Goal: Book appointment/travel/reservation

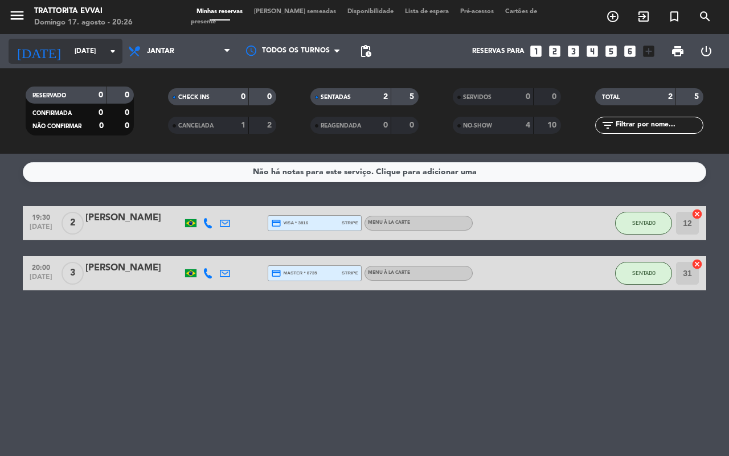
click at [102, 51] on input "[DATE]" at bounding box center [114, 51] width 91 height 19
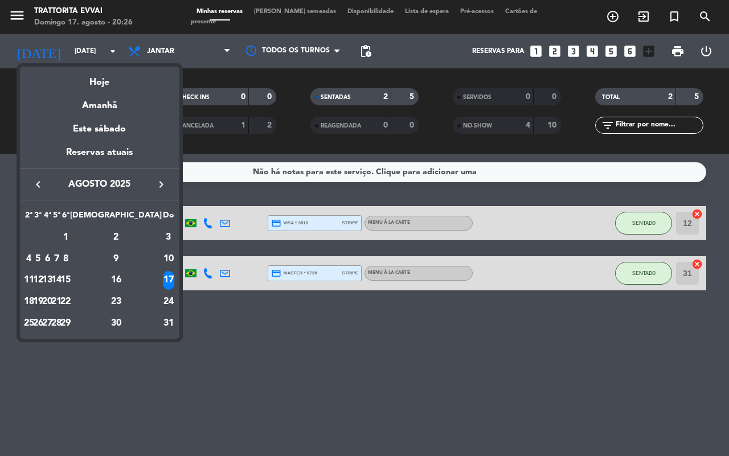
click at [43, 293] on div "19" at bounding box center [38, 301] width 9 height 19
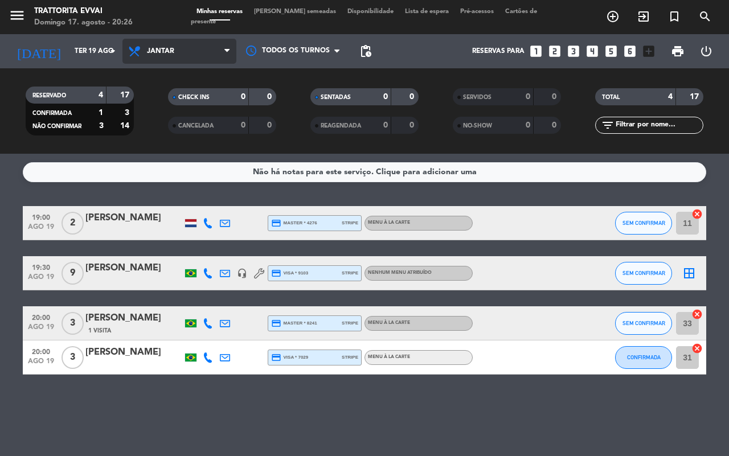
click at [175, 54] on span "Jantar" at bounding box center [179, 51] width 114 height 25
click at [172, 104] on div "menu Trattorita Evvai Domingo 17. agosto - 20:26 Minhas reservas Mesas semeadas…" at bounding box center [364, 77] width 729 height 154
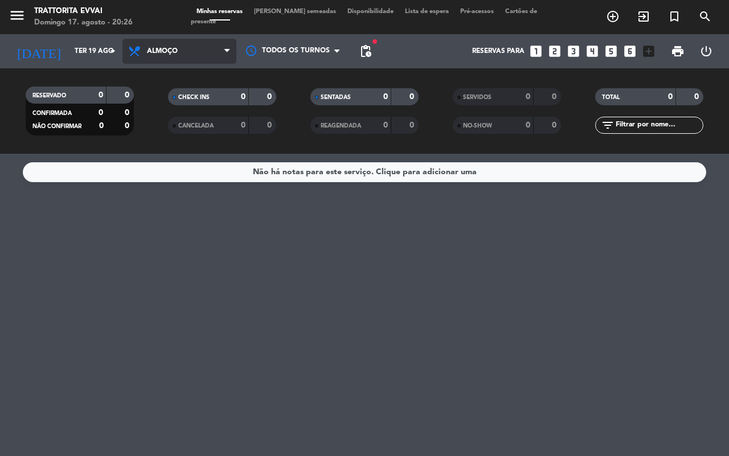
click at [161, 51] on span "Almoço" at bounding box center [162, 51] width 31 height 8
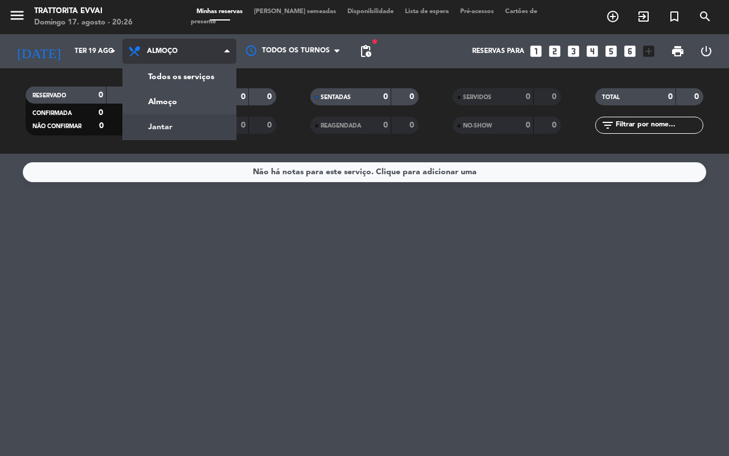
click at [162, 126] on div "menu Trattorita Evvai Domingo 17. agosto - 20:26 Minhas reservas Mesas semeadas…" at bounding box center [364, 77] width 729 height 154
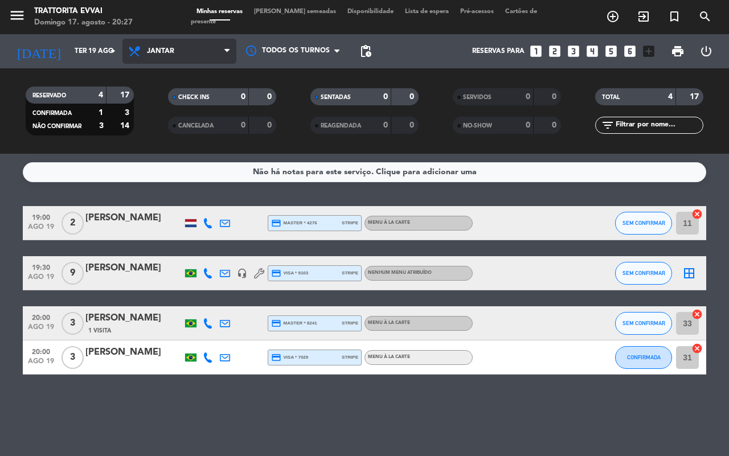
click at [153, 50] on span "Jantar" at bounding box center [160, 51] width 27 height 8
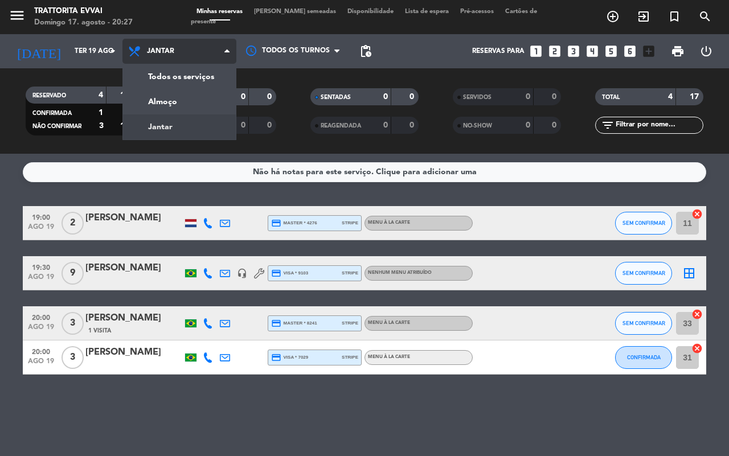
click at [153, 50] on span "Jantar" at bounding box center [160, 51] width 27 height 8
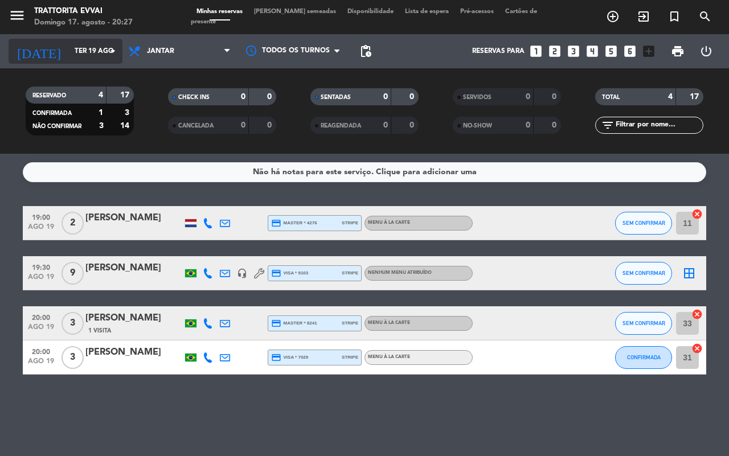
click at [116, 52] on icon "arrow_drop_down" at bounding box center [113, 51] width 14 height 14
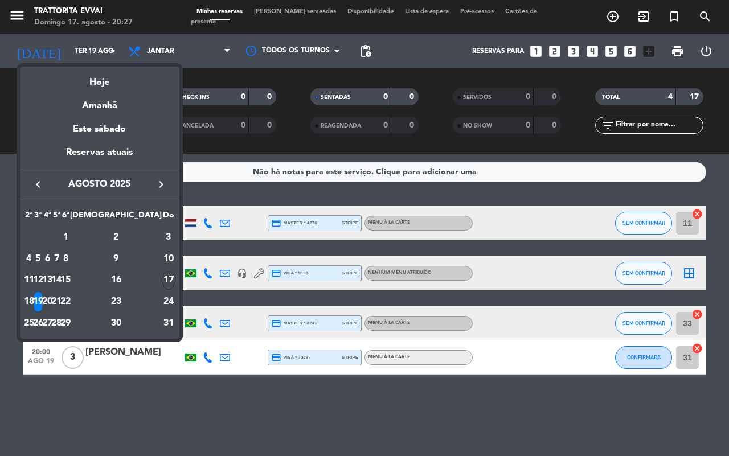
click at [52, 298] on div "20" at bounding box center [47, 301] width 9 height 19
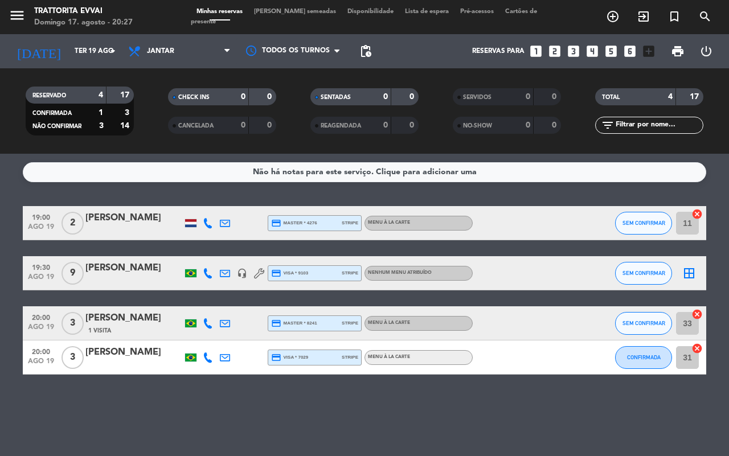
type input "Qua 20 ago"
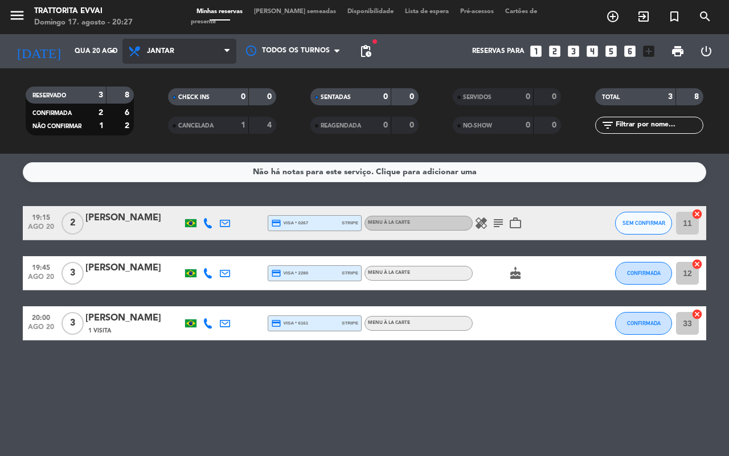
click at [203, 51] on span "Jantar" at bounding box center [179, 51] width 114 height 25
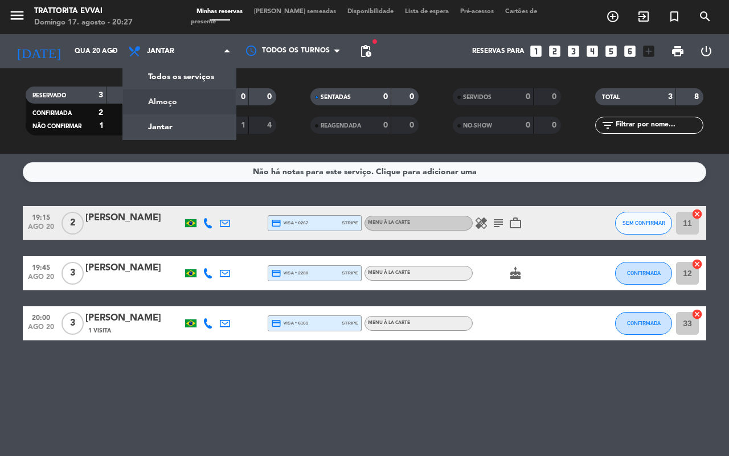
click at [175, 105] on div "menu Trattorita Evvai Domingo 17. agosto - 20:27 Minhas reservas Mesas semeadas…" at bounding box center [364, 77] width 729 height 154
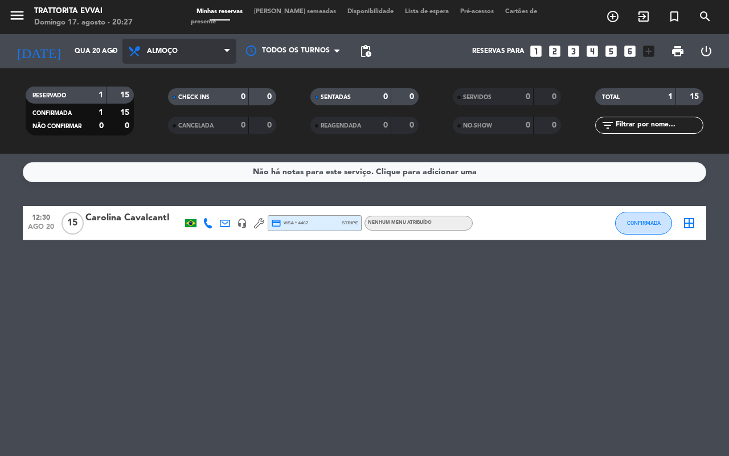
click at [182, 50] on span "Almoço" at bounding box center [179, 51] width 114 height 25
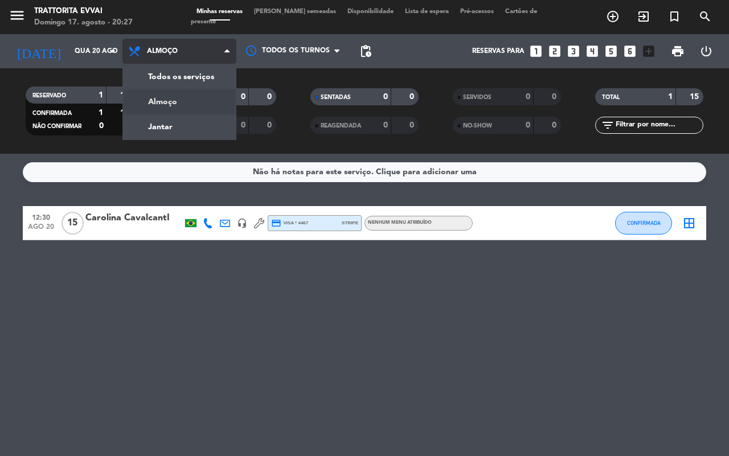
click at [182, 50] on span "Almoço" at bounding box center [179, 51] width 114 height 25
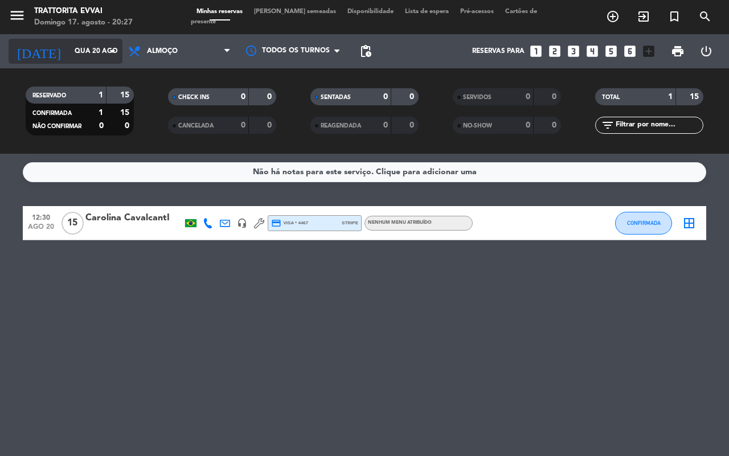
click at [89, 55] on input "Qua 20 ago" at bounding box center [114, 51] width 91 height 19
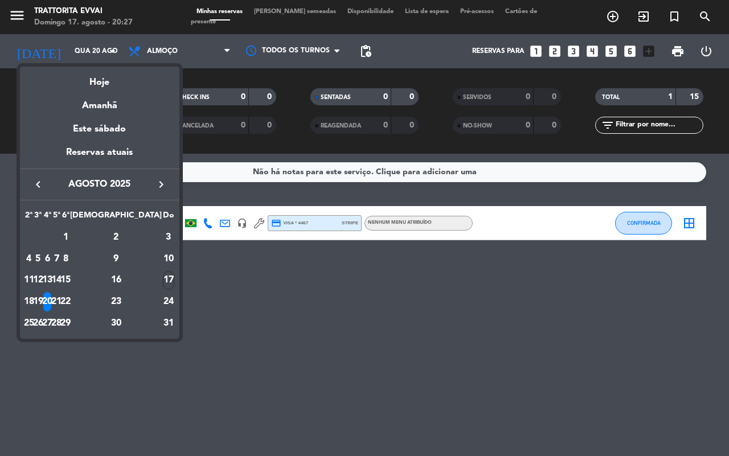
click at [171, 47] on div at bounding box center [364, 228] width 729 height 456
